Goal: Information Seeking & Learning: Learn about a topic

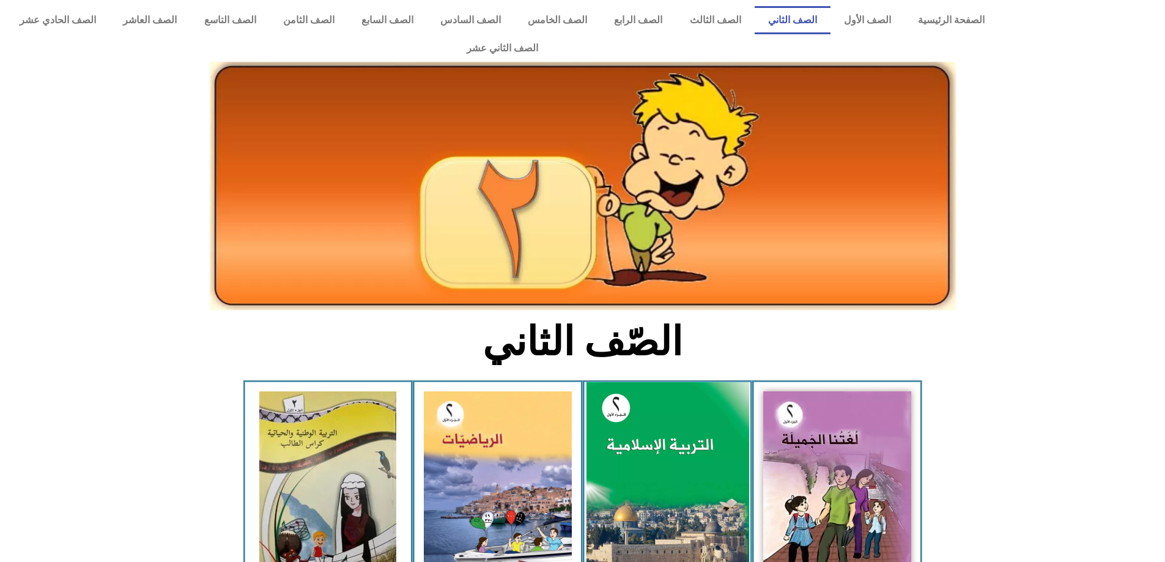
click at [650, 445] on img at bounding box center [667, 483] width 163 height 202
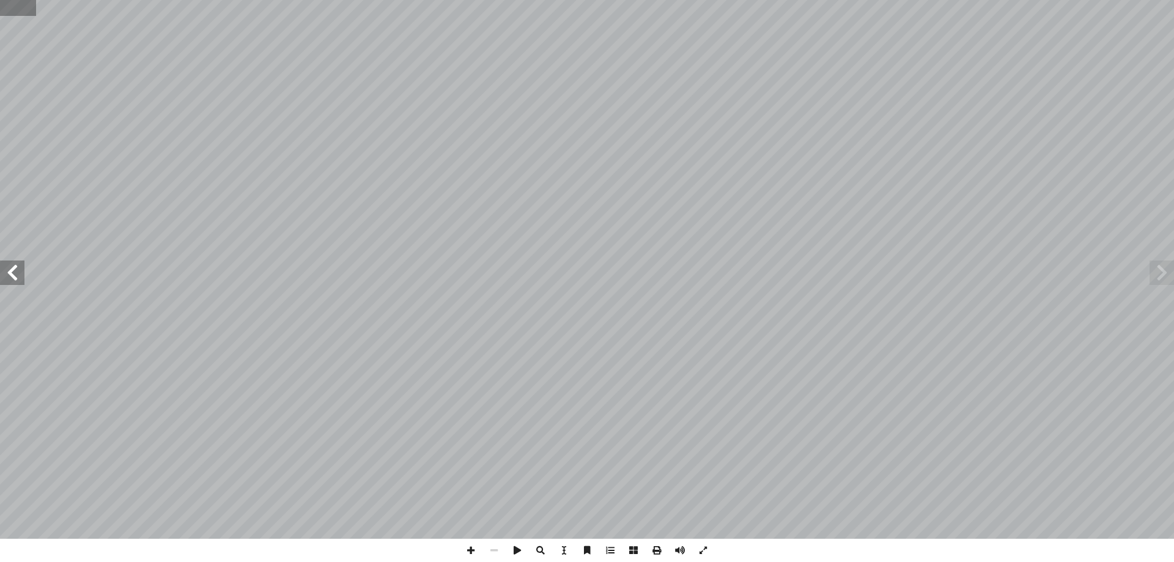
click at [32, 6] on input "text" at bounding box center [18, 8] width 36 height 16
type input "**"
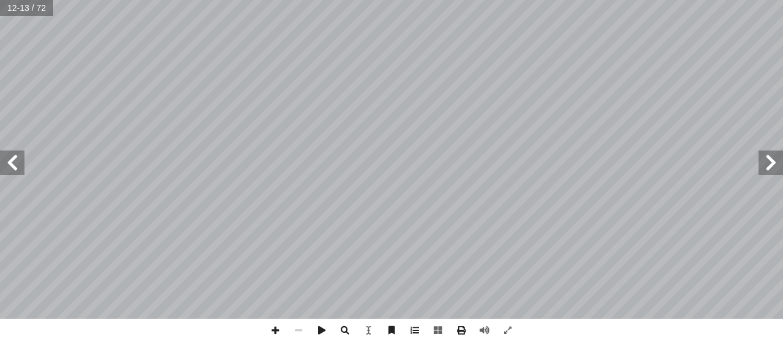
click at [14, 161] on span at bounding box center [12, 162] width 24 height 24
